Goal: Find contact information: Find contact information

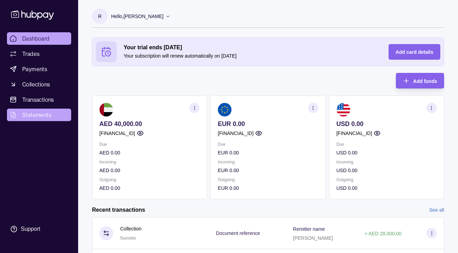
click at [36, 121] on link "Statements" at bounding box center [39, 115] width 64 height 12
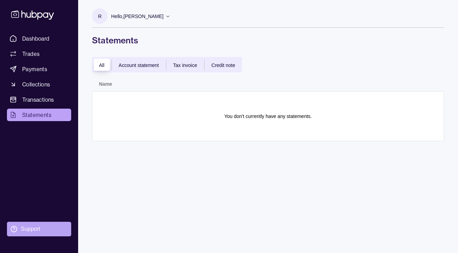
click at [26, 227] on div "Support" at bounding box center [30, 229] width 19 height 8
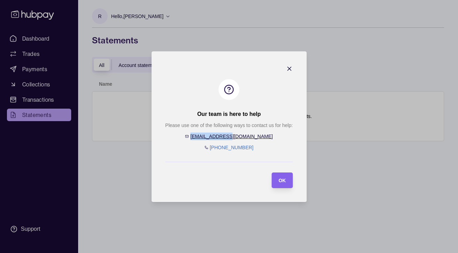
drag, startPoint x: 256, startPoint y: 135, endPoint x: 214, endPoint y: 135, distance: 42.0
click at [214, 135] on div "Please use one of the following ways to contact us for help: [EMAIL_ADDRESS][DO…" at bounding box center [228, 136] width 127 height 30
copy link "[EMAIL_ADDRESS][DOMAIN_NAME]"
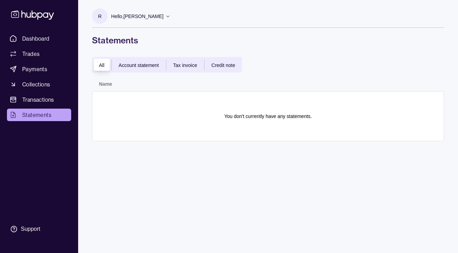
click at [32, 13] on icon at bounding box center [32, 14] width 43 height 9
